Goal: Information Seeking & Learning: Understand process/instructions

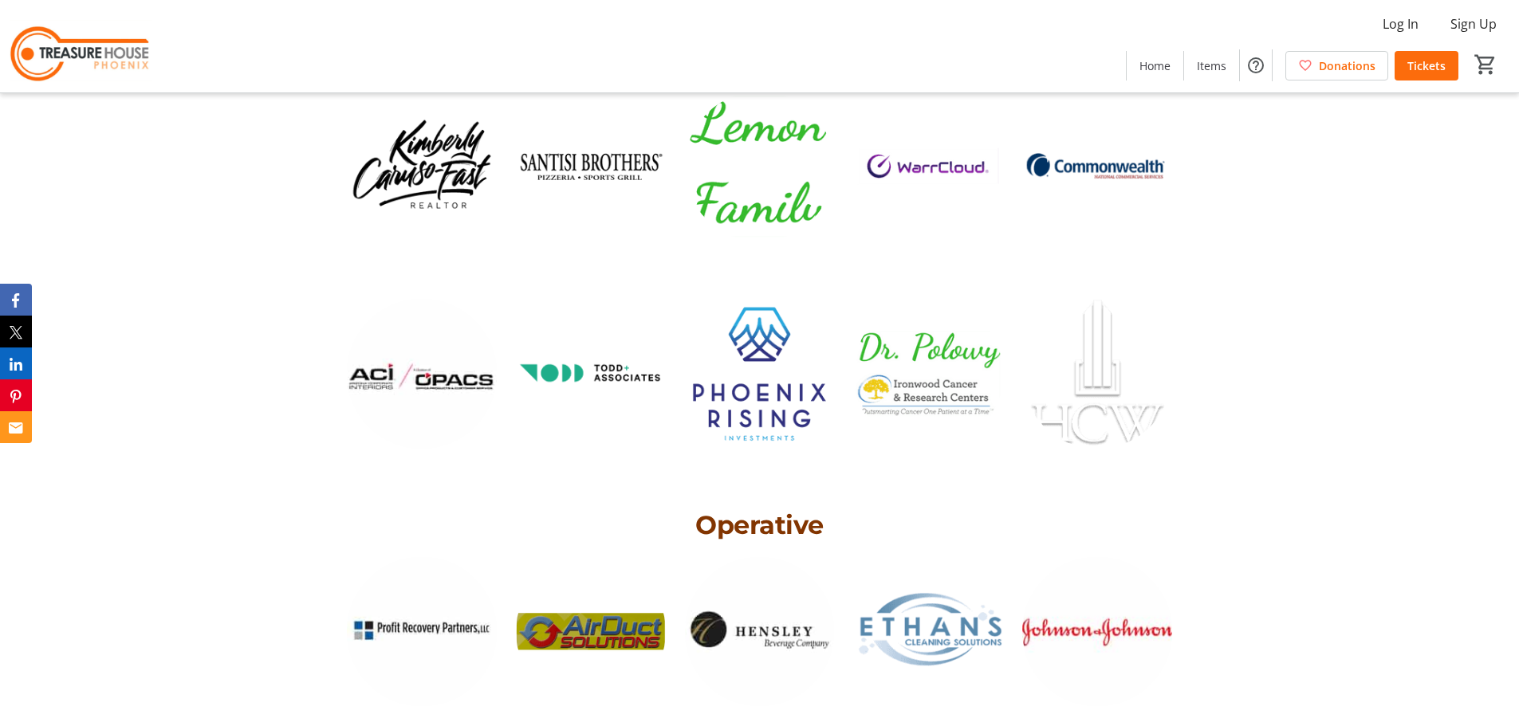
scroll to position [5546, 0]
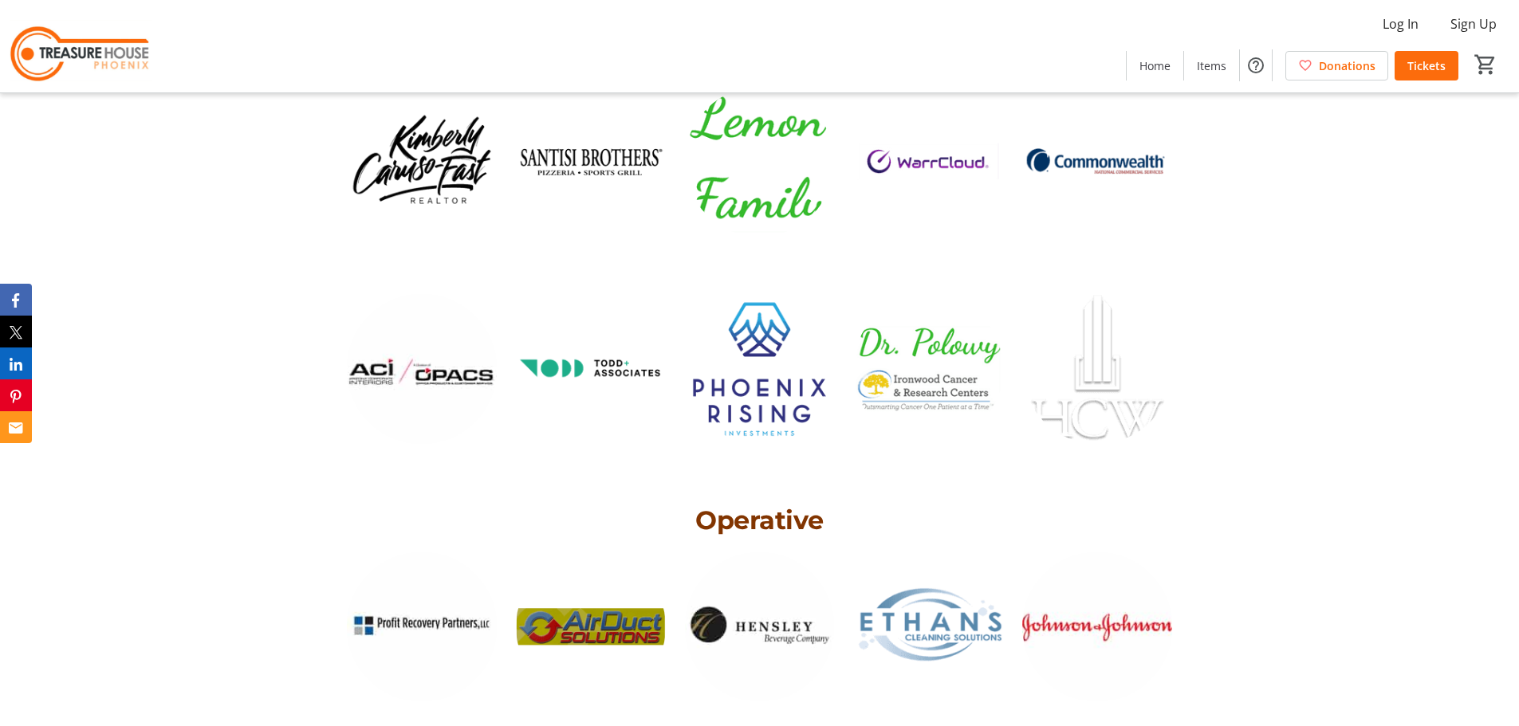
click at [461, 343] on img at bounding box center [422, 369] width 150 height 150
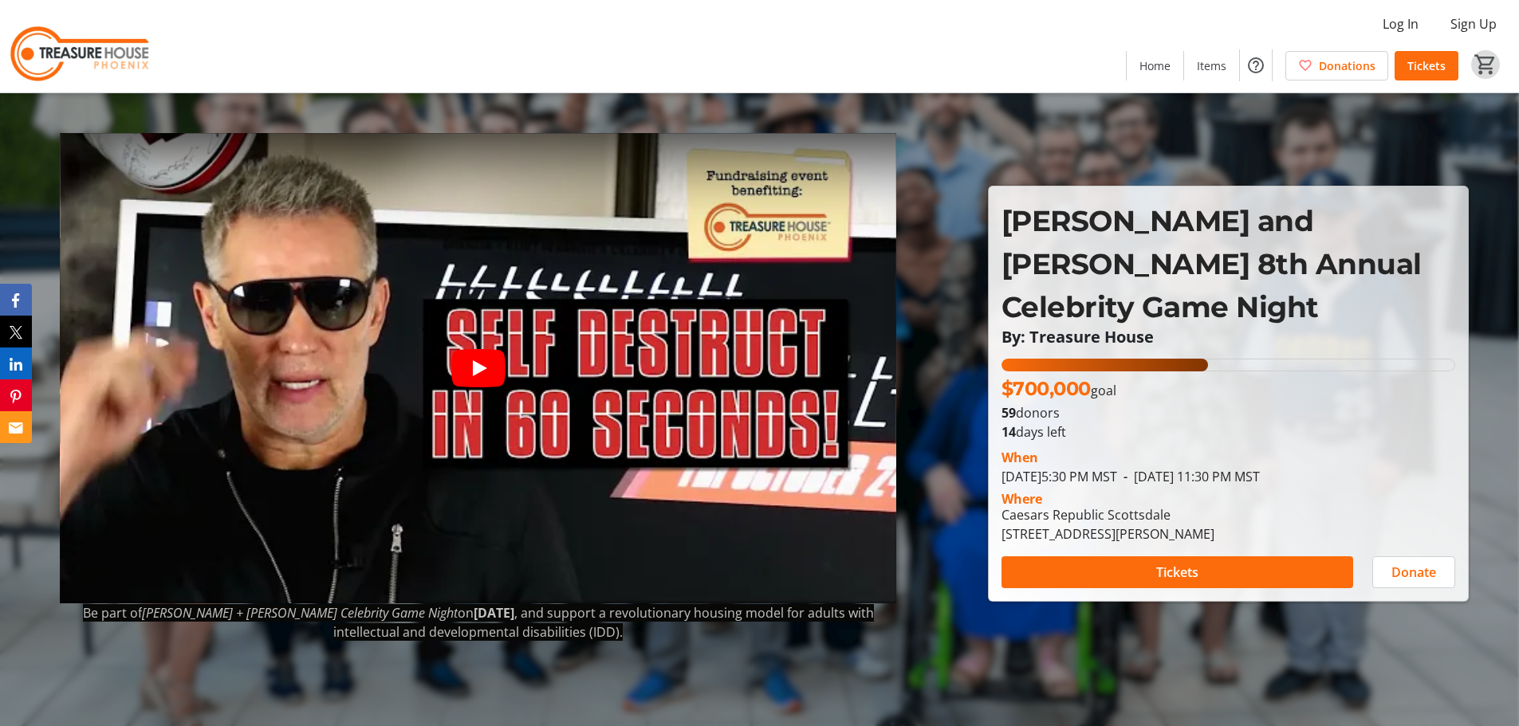
click at [1483, 65] on mat-icon "0" at bounding box center [1485, 65] width 24 height 24
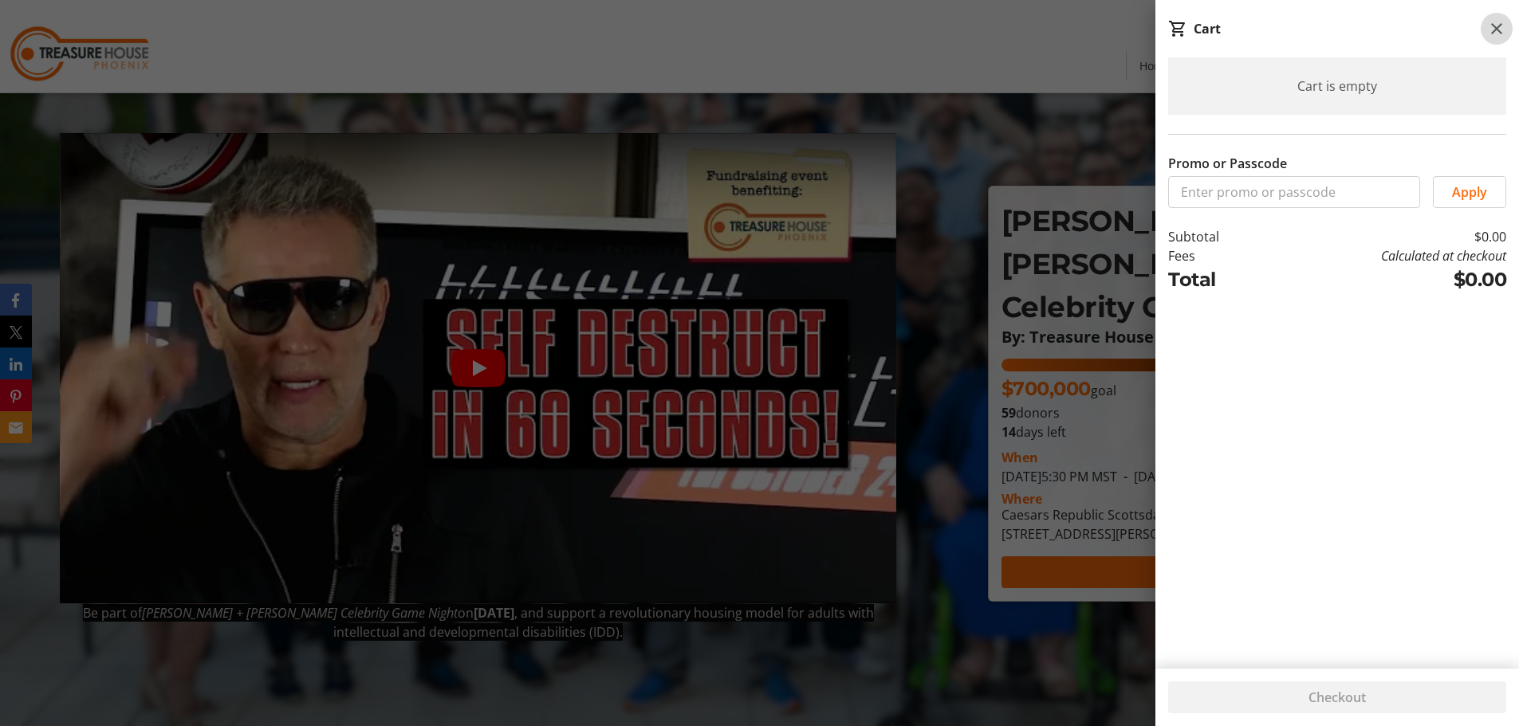
click at [1496, 30] on mat-icon at bounding box center [1496, 28] width 19 height 19
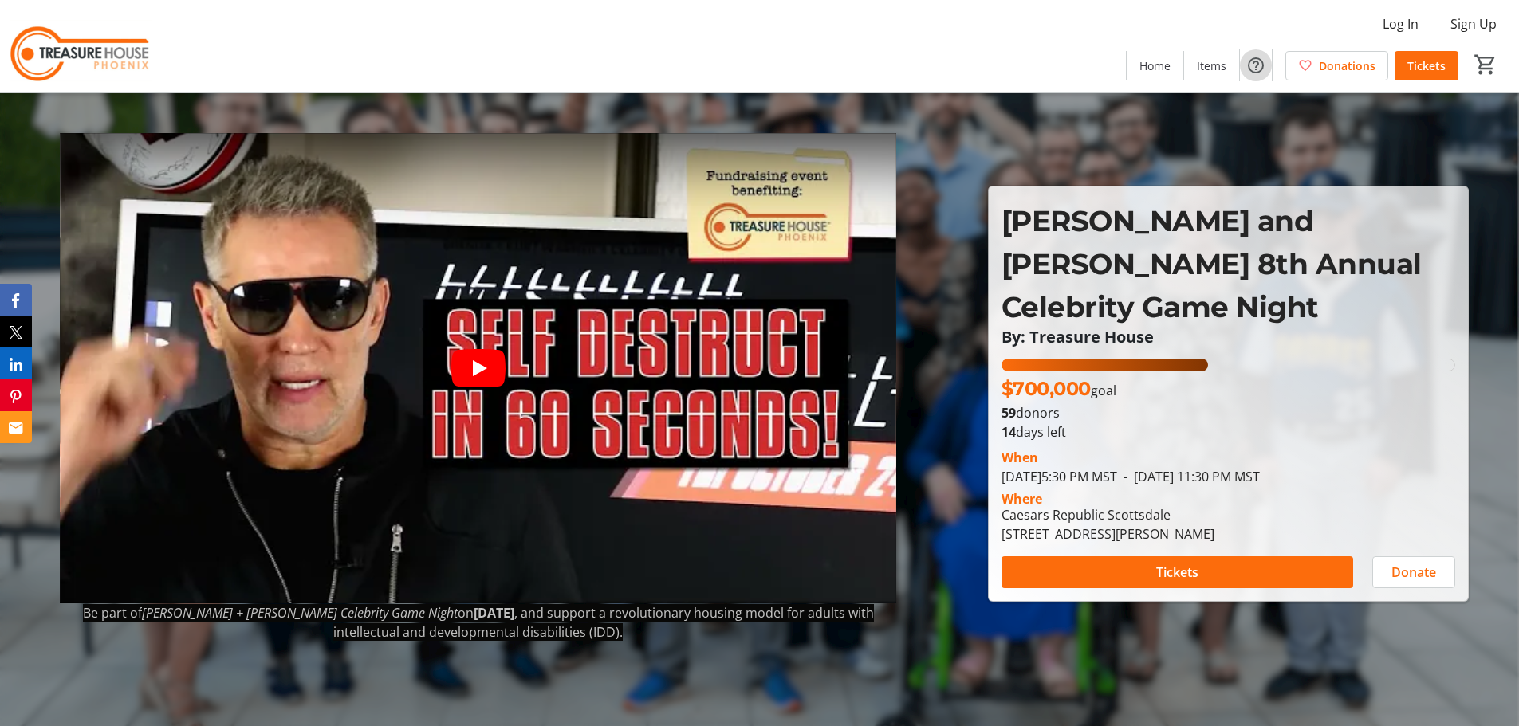
click at [1255, 65] on mat-icon "Help" at bounding box center [1255, 65] width 19 height 19
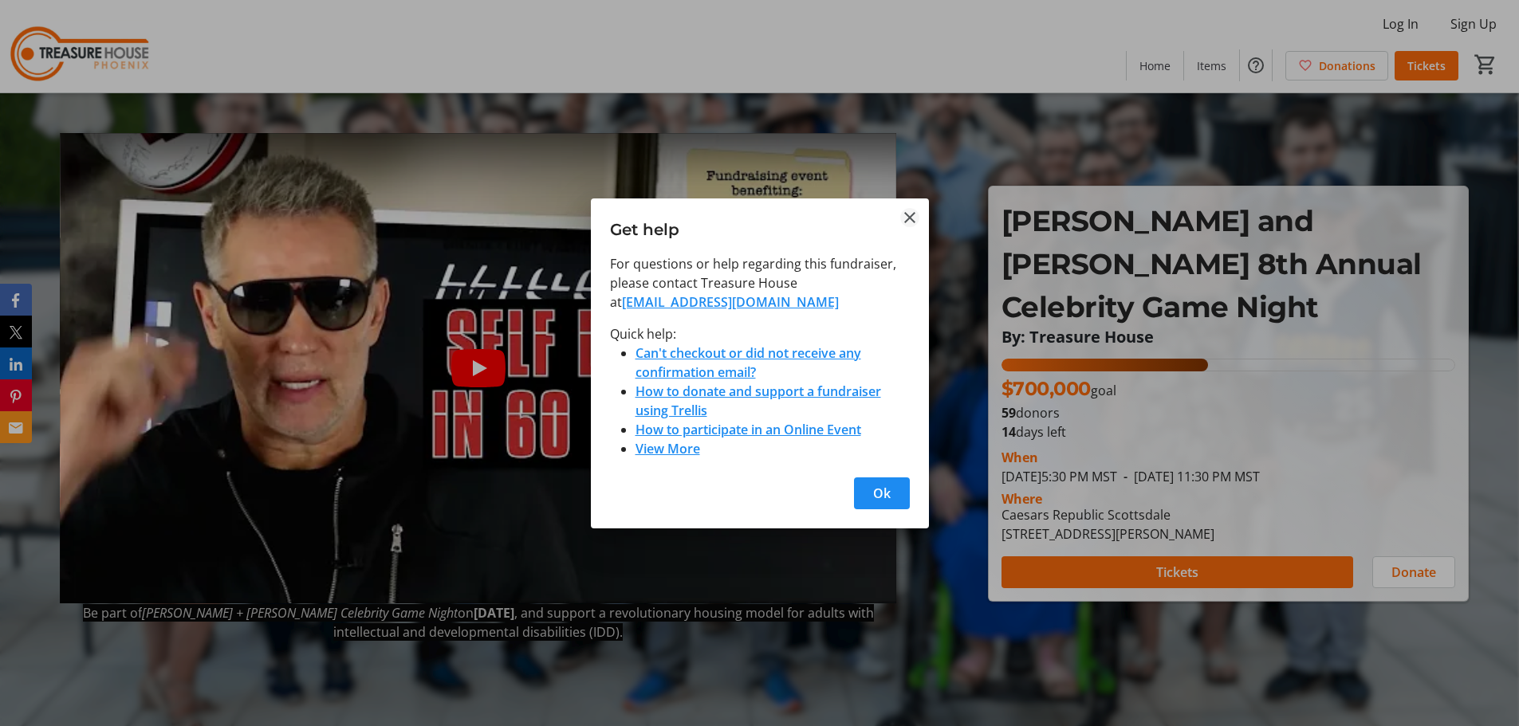
click at [903, 218] on mat-icon "Close" at bounding box center [909, 217] width 19 height 19
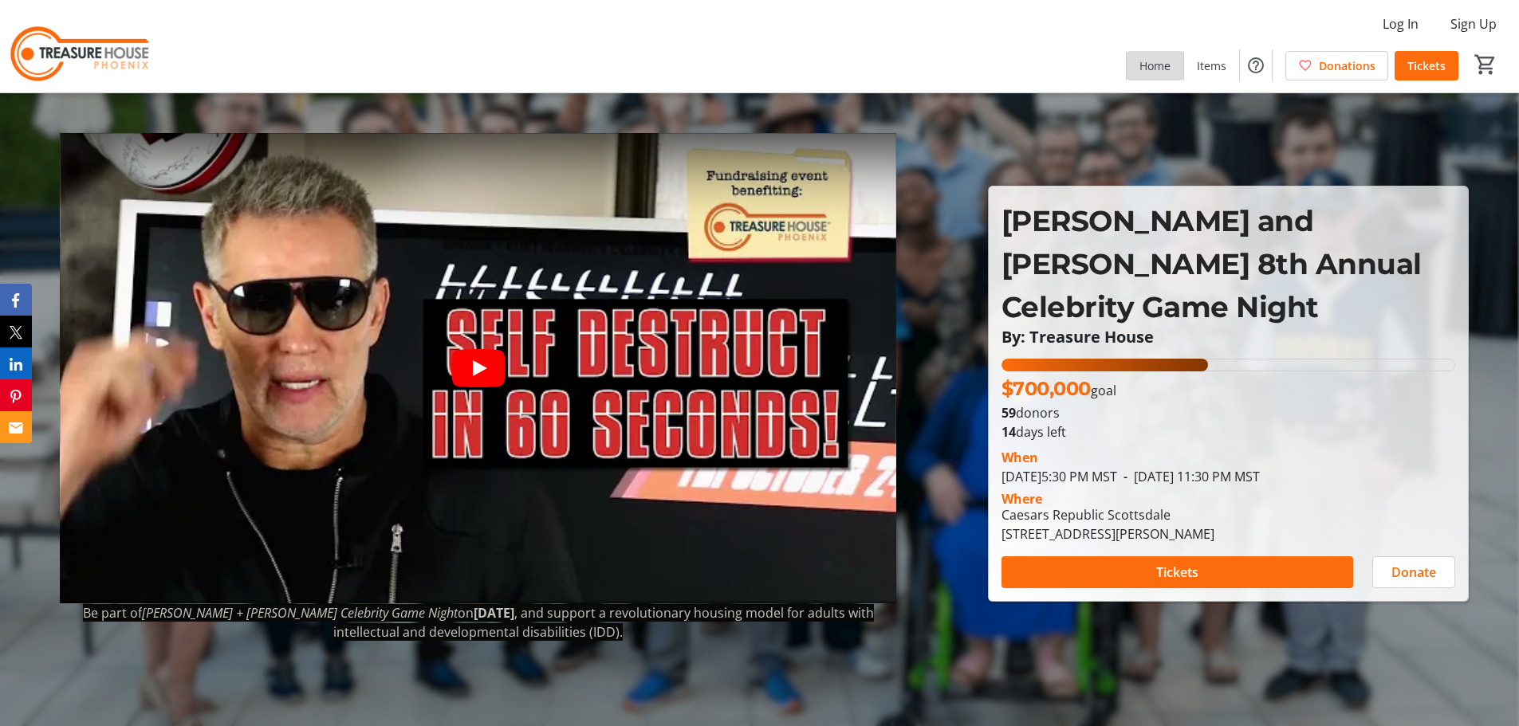
click at [1153, 66] on span "Home" at bounding box center [1154, 65] width 31 height 17
click at [1254, 65] on mat-icon "Help" at bounding box center [1255, 65] width 19 height 19
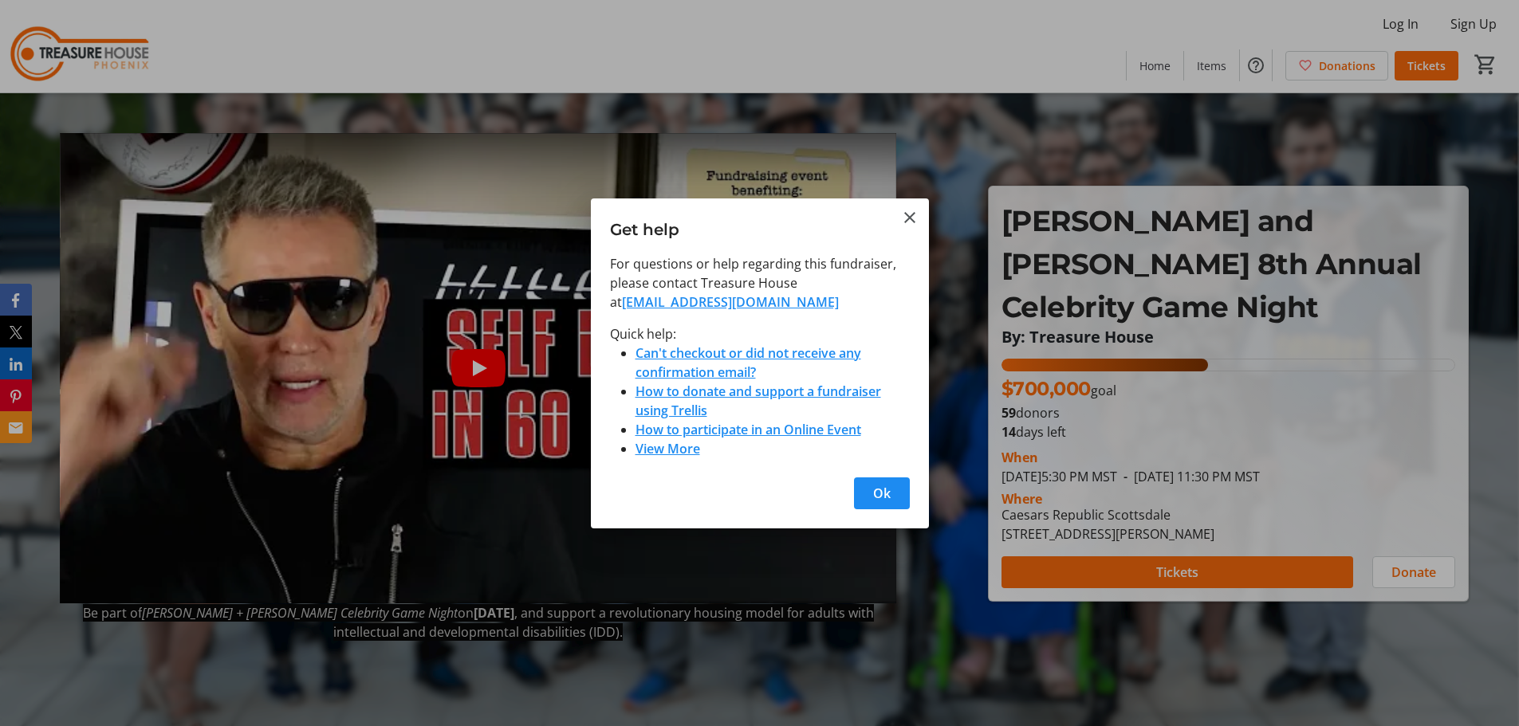
click at [717, 431] on link "How to participate in an Online Event" at bounding box center [748, 430] width 226 height 18
